Goal: Information Seeking & Learning: Learn about a topic

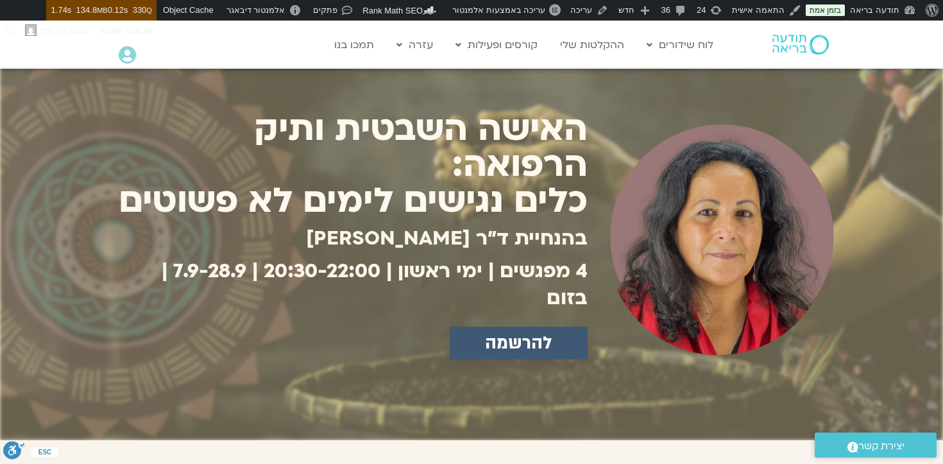
scroll to position [85, 0]
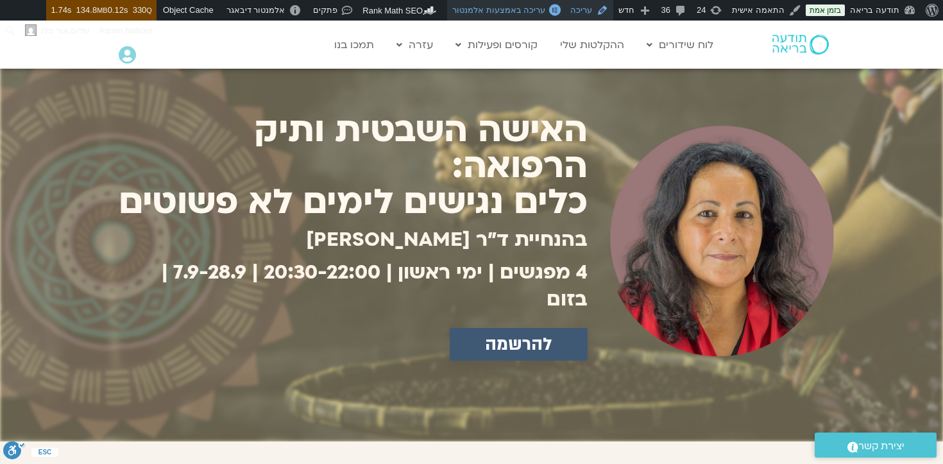
click at [544, 12] on span "עריכה באמצעות אלמנטור" at bounding box center [498, 10] width 93 height 10
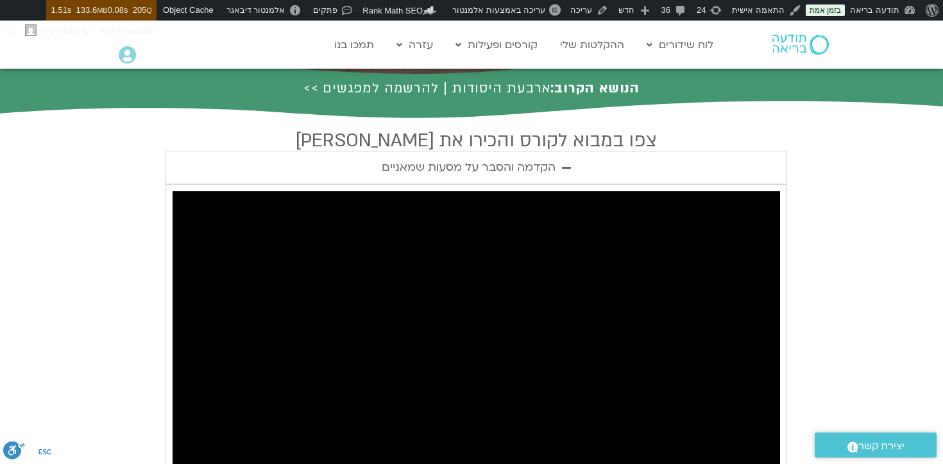
scroll to position [327, 0]
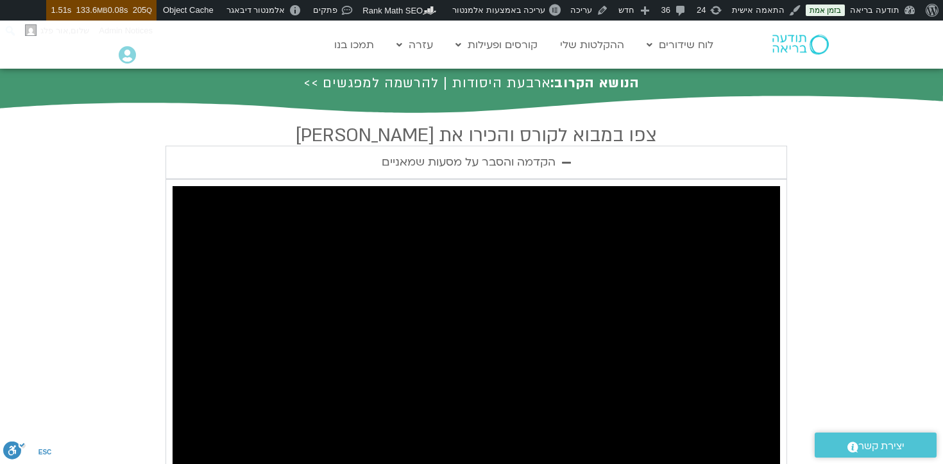
click at [545, 175] on summary "הקדמה והסבר על מסעות שמאניים" at bounding box center [477, 162] width 622 height 33
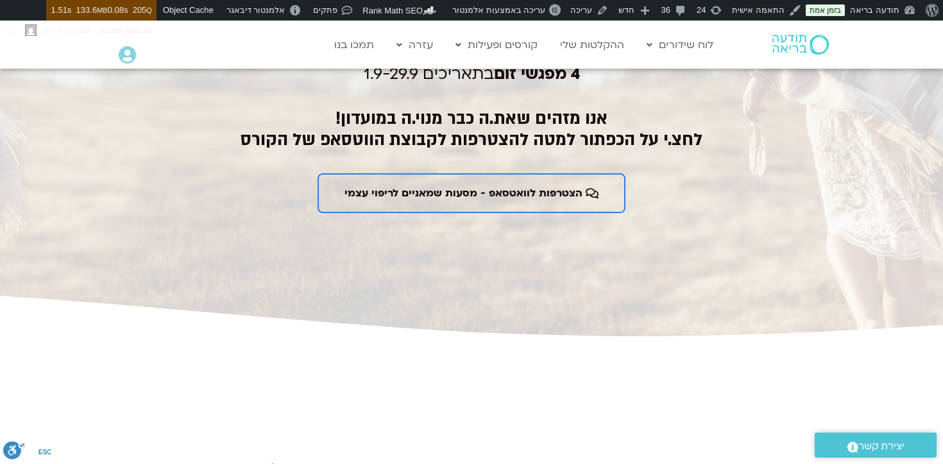
scroll to position [2108, 0]
